Goal: Task Accomplishment & Management: Use online tool/utility

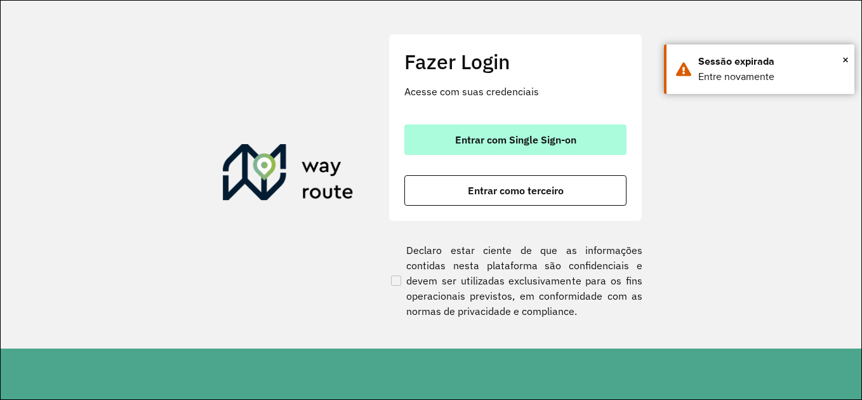
click at [554, 143] on span "Entrar com Single Sign-on" at bounding box center [515, 140] width 121 height 10
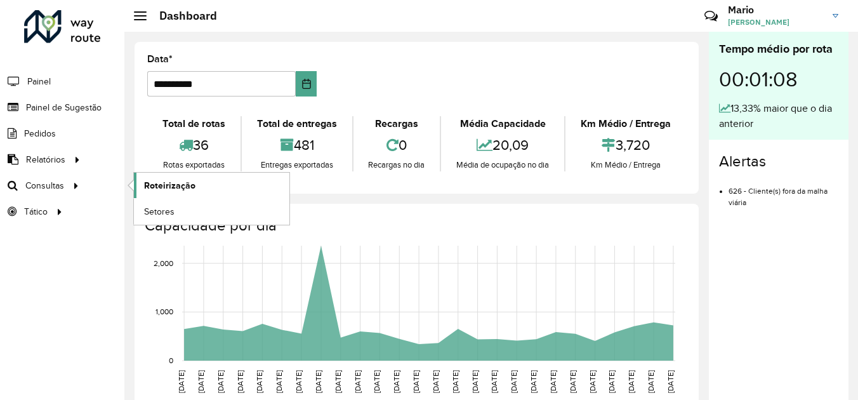
click at [182, 187] on span "Roteirização" at bounding box center [169, 185] width 51 height 13
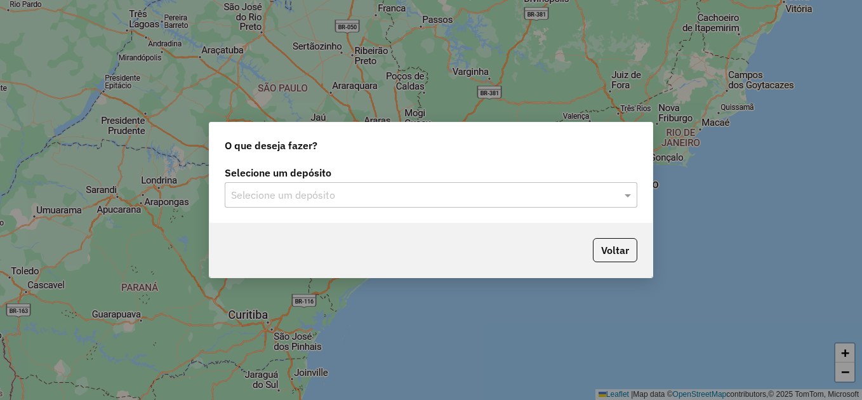
click at [319, 211] on div "Selecione um depósito Selecione um depósito" at bounding box center [431, 193] width 443 height 60
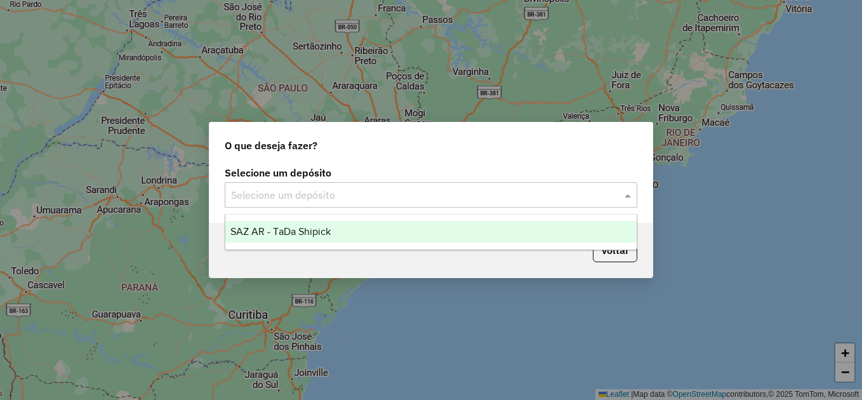
click at [261, 198] on input "text" at bounding box center [418, 195] width 375 height 15
click at [276, 224] on div "SAZ AR - TaDa Shipick" at bounding box center [430, 232] width 411 height 22
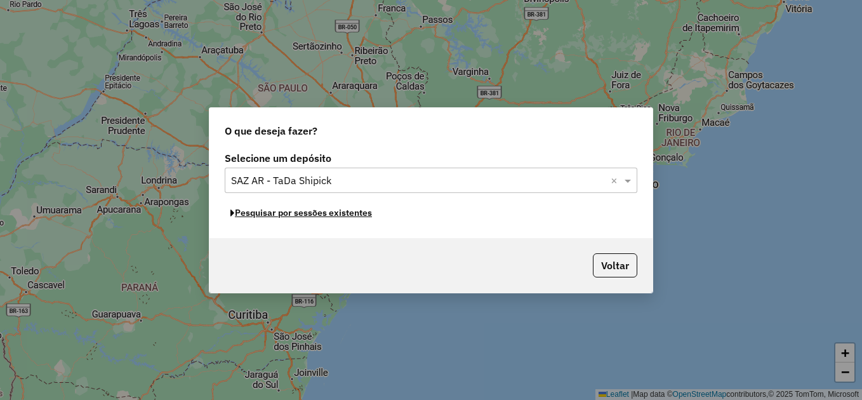
click at [277, 215] on button "Pesquisar por sessões existentes" at bounding box center [301, 213] width 153 height 20
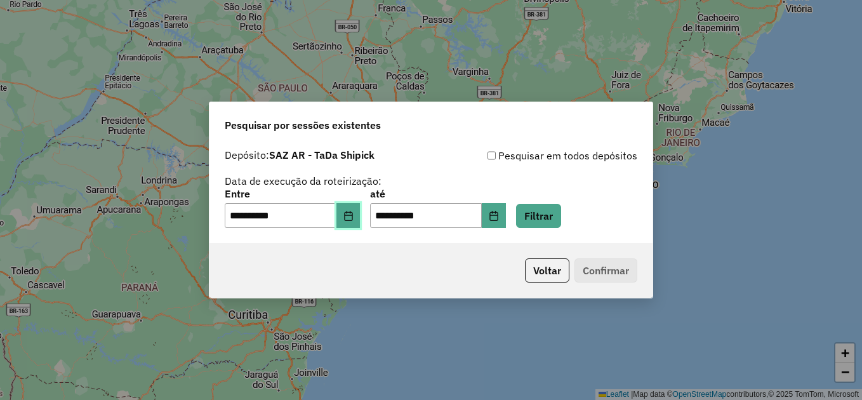
click at [354, 220] on icon "Choose Date" at bounding box center [349, 216] width 10 height 10
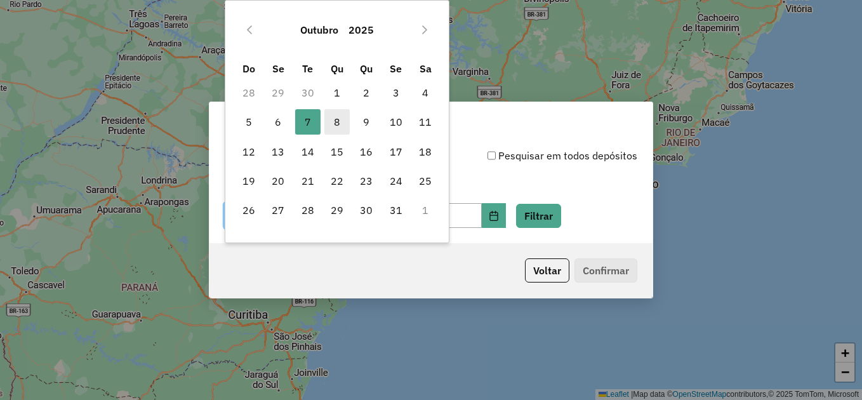
click at [341, 128] on span "8" at bounding box center [336, 121] width 25 height 25
type input "**********"
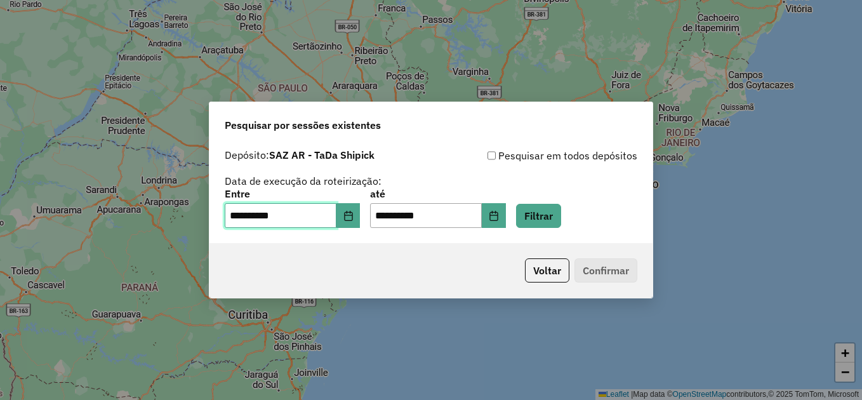
click at [341, 128] on span "8" at bounding box center [336, 121] width 25 height 25
click at [555, 221] on button "Filtrar" at bounding box center [538, 216] width 45 height 24
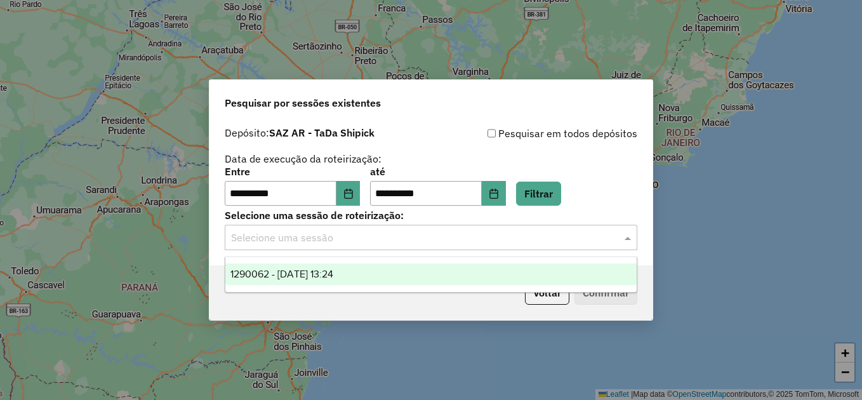
click at [337, 243] on input "text" at bounding box center [418, 237] width 375 height 15
click at [320, 276] on span "1290062 - 08/10/2025 13:24" at bounding box center [281, 274] width 103 height 11
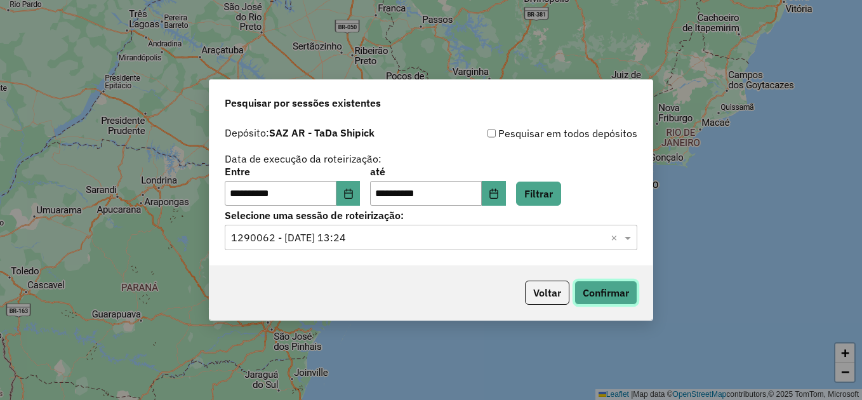
click at [584, 291] on button "Confirmar" at bounding box center [606, 293] width 63 height 24
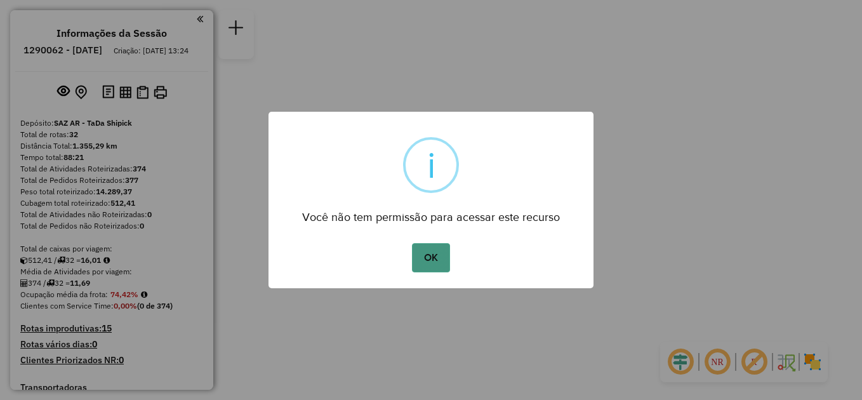
click at [434, 262] on button "OK" at bounding box center [430, 257] width 37 height 29
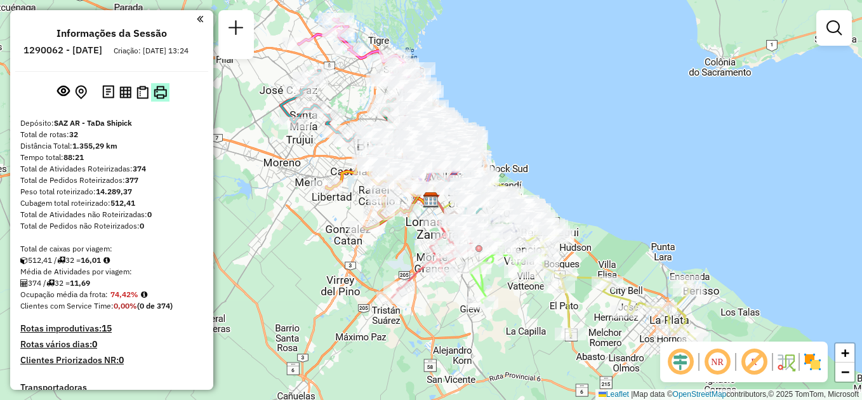
click at [156, 99] on img at bounding box center [160, 92] width 13 height 13
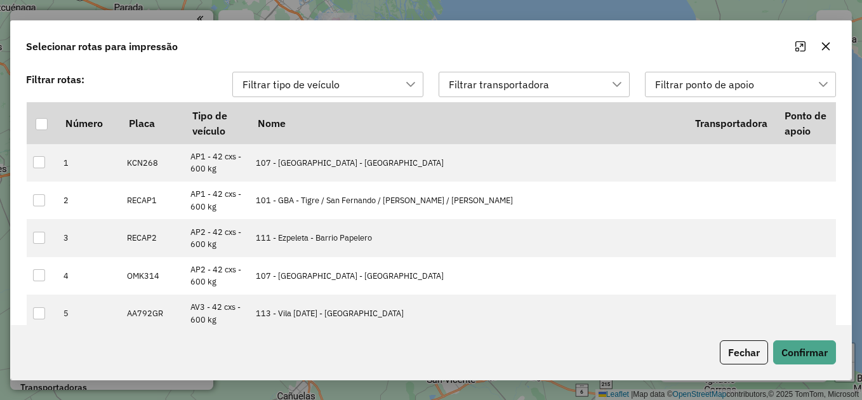
scroll to position [10, 58]
click at [41, 123] on div at bounding box center [42, 123] width 12 height 12
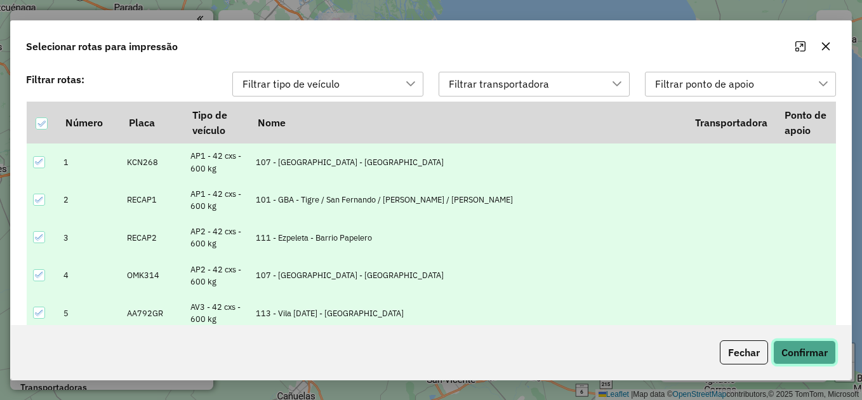
click at [798, 356] on button "Confirmar" at bounding box center [804, 352] width 63 height 24
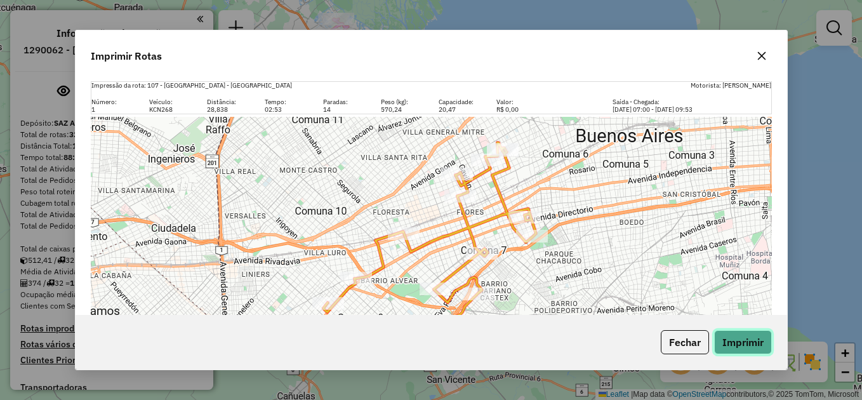
click at [739, 348] on button "Imprimir" at bounding box center [743, 342] width 58 height 24
click at [854, 131] on div "Imprimir Rotas Impressão da rota: 107 - Ciudad Autónoma de Buenos Aires - CABA …" at bounding box center [431, 200] width 862 height 400
click at [758, 58] on icon "button" at bounding box center [762, 56] width 10 height 10
